Goal: Task Accomplishment & Management: Use online tool/utility

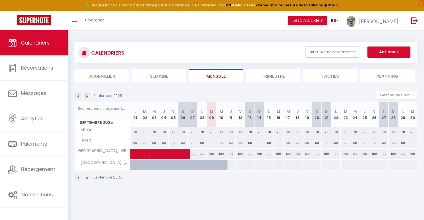
click at [184, 164] on div at bounding box center [185, 168] width 9 height 11
type input "Sam 06 Septembre 2025"
type input "Dim 07 Septembre 2025"
click at [87, 96] on img at bounding box center [87, 96] width 6 height 6
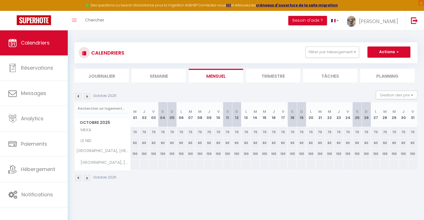
click at [87, 96] on img at bounding box center [87, 96] width 6 height 6
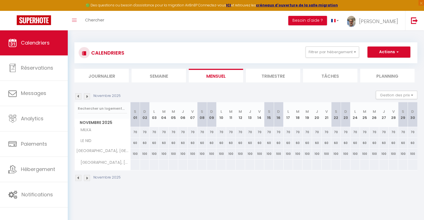
click at [87, 96] on img at bounding box center [87, 96] width 6 height 6
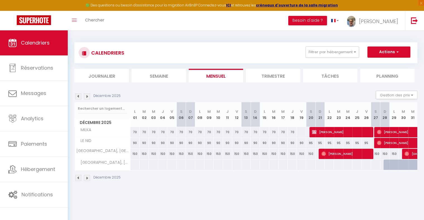
click at [401, 168] on div at bounding box center [402, 165] width 9 height 11
type input "Mar 30 Décembre 2025"
type input "Mer 31 Décembre 2025"
